Goal: Transaction & Acquisition: Book appointment/travel/reservation

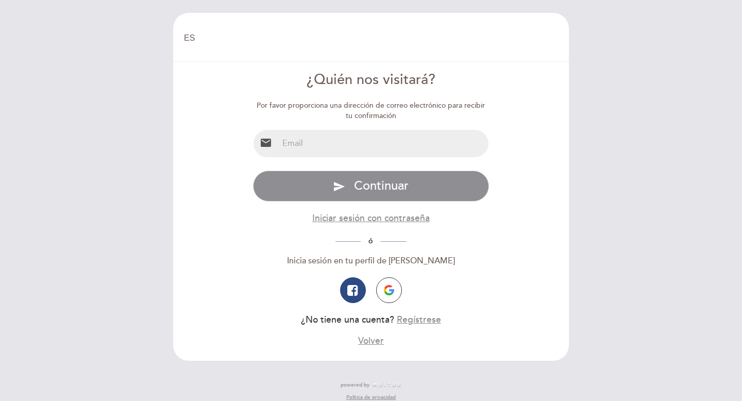
select select "es"
click at [397, 295] on button "button" at bounding box center [389, 290] width 26 height 26
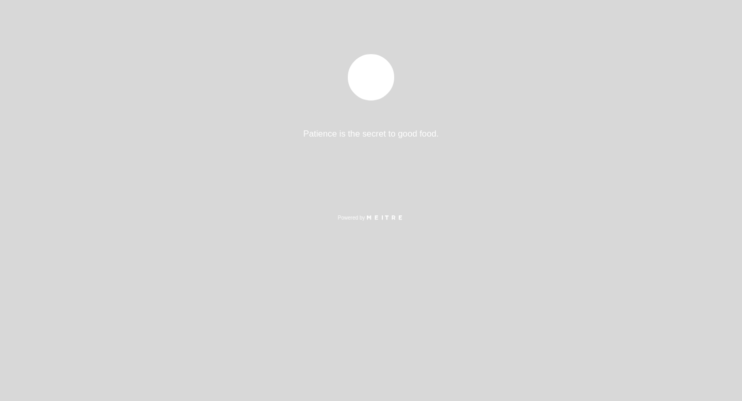
select select "es"
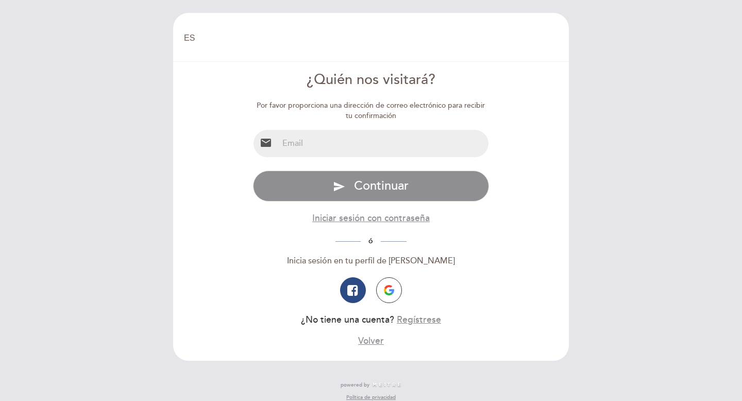
select select "es"
click at [391, 291] on img "button" at bounding box center [389, 290] width 10 height 10
